Goal: Find specific page/section: Find specific page/section

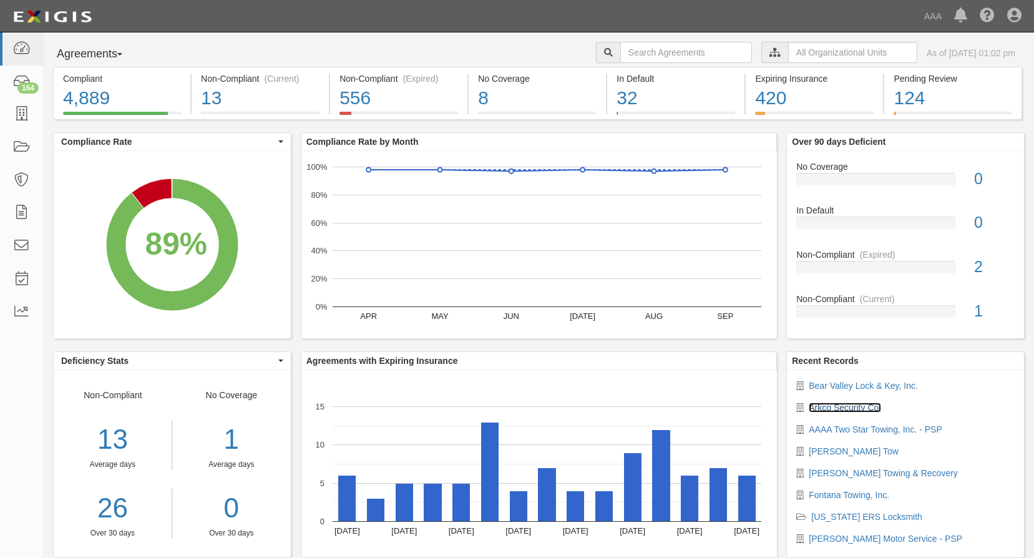
click at [830, 406] on link "Arkco Security Co." at bounding box center [845, 408] width 72 height 10
click at [855, 386] on link "Bear Valley Lock & Key, Inc." at bounding box center [863, 386] width 109 height 10
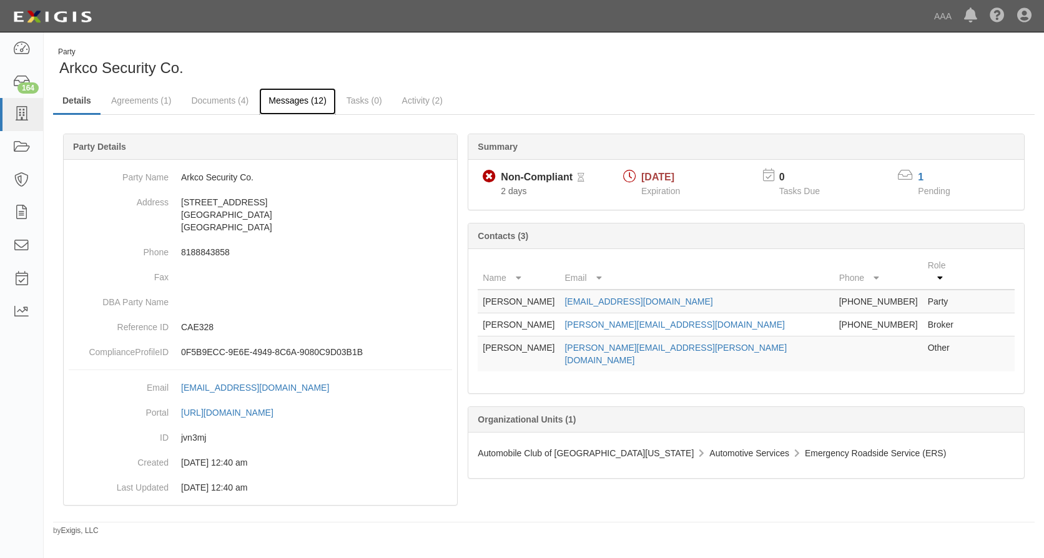
click at [290, 102] on link "Messages (12)" at bounding box center [297, 101] width 77 height 27
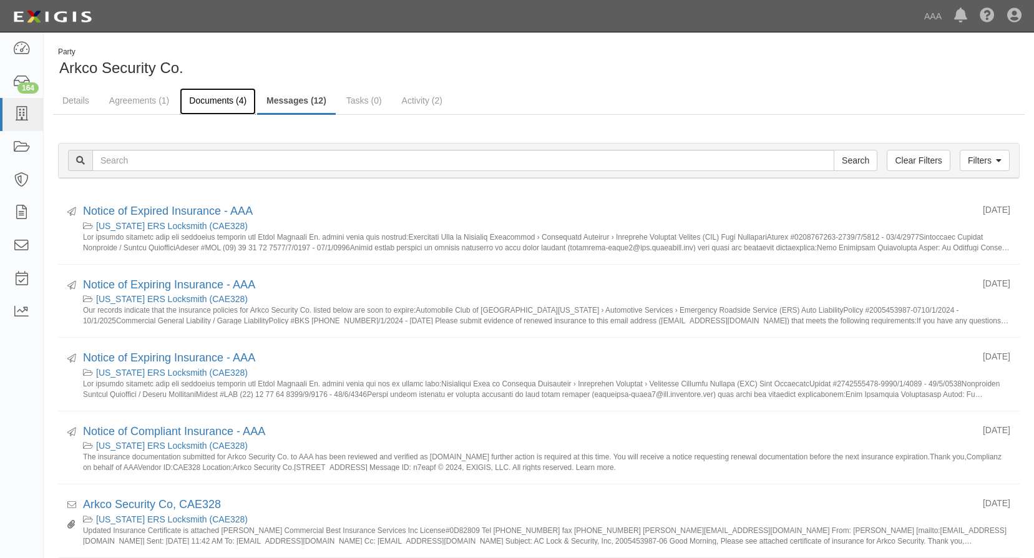
click at [214, 101] on link "Documents (4)" at bounding box center [218, 101] width 76 height 27
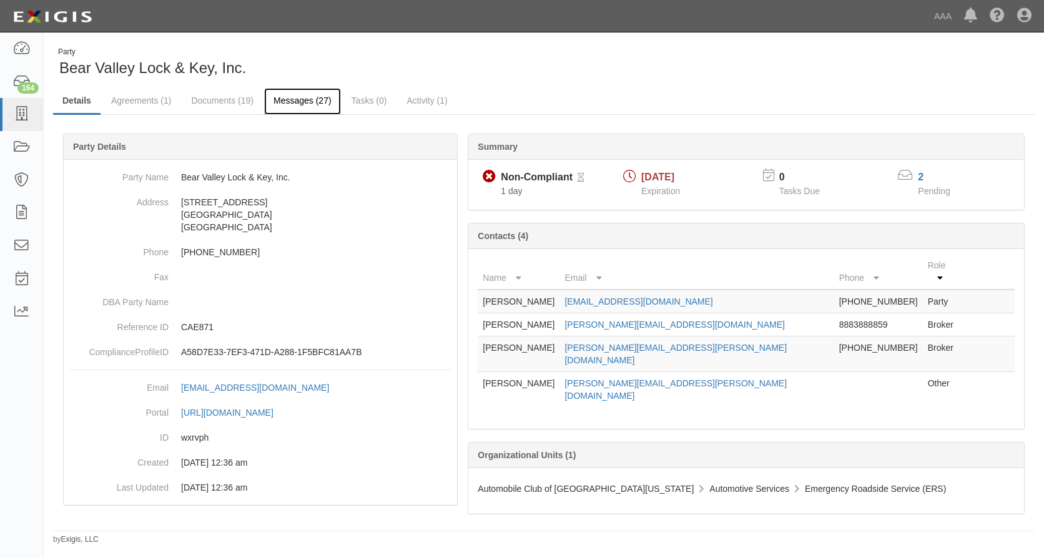
click at [312, 98] on link "Messages (27)" at bounding box center [302, 101] width 77 height 27
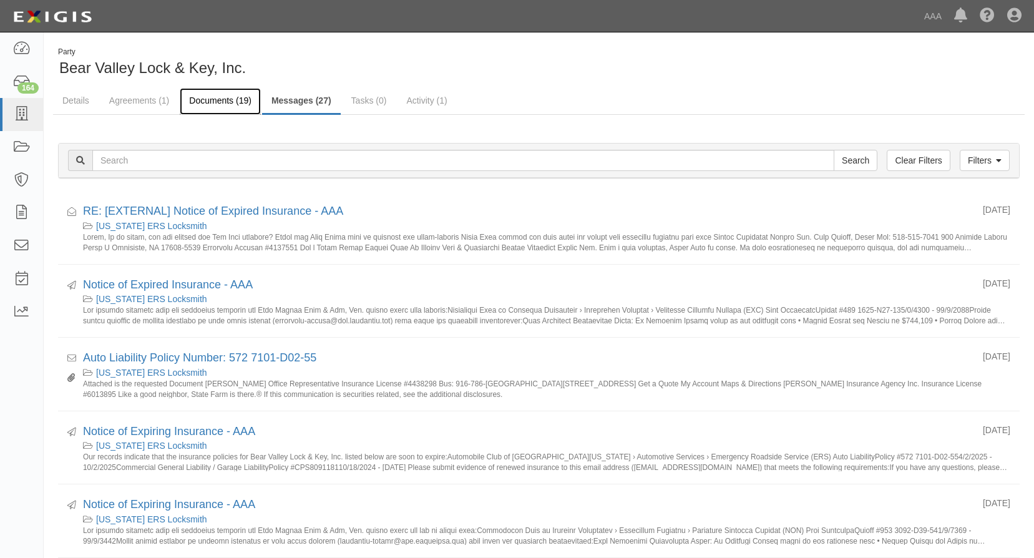
click at [227, 101] on link "Documents (19)" at bounding box center [220, 101] width 81 height 27
